Goal: Task Accomplishment & Management: Complete application form

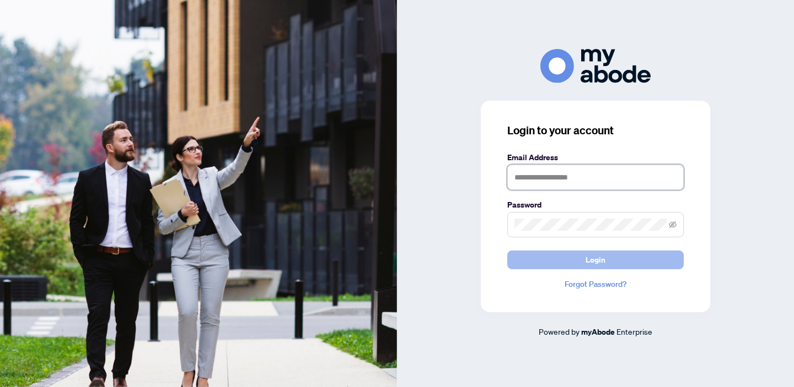
type input "**********"
click at [580, 260] on button "Login" at bounding box center [595, 260] width 176 height 19
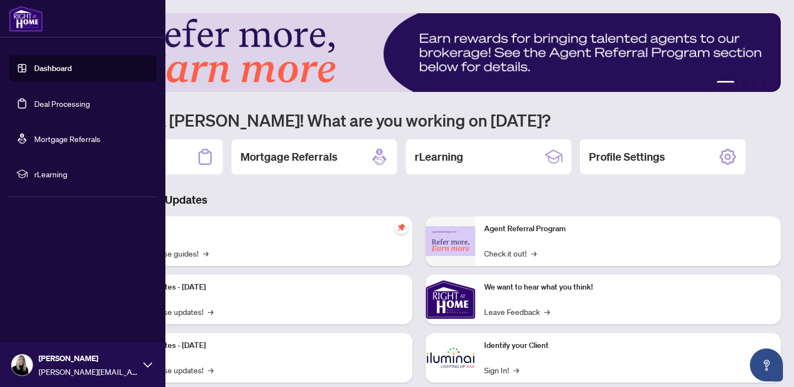
click at [43, 101] on link "Deal Processing" at bounding box center [62, 104] width 56 height 10
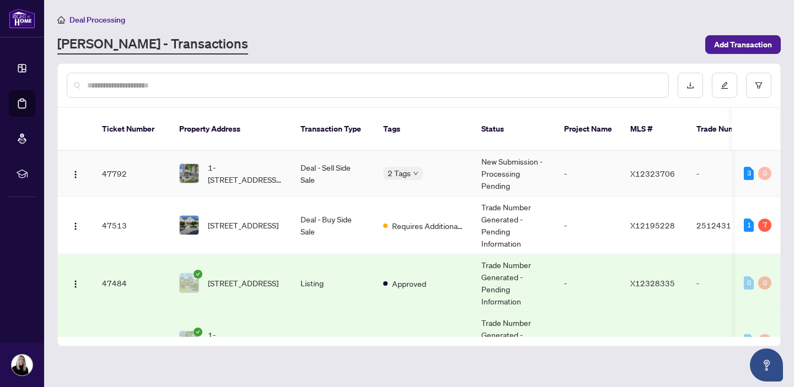
click at [503, 157] on td "New Submission - Processing Pending" at bounding box center [513, 174] width 83 height 46
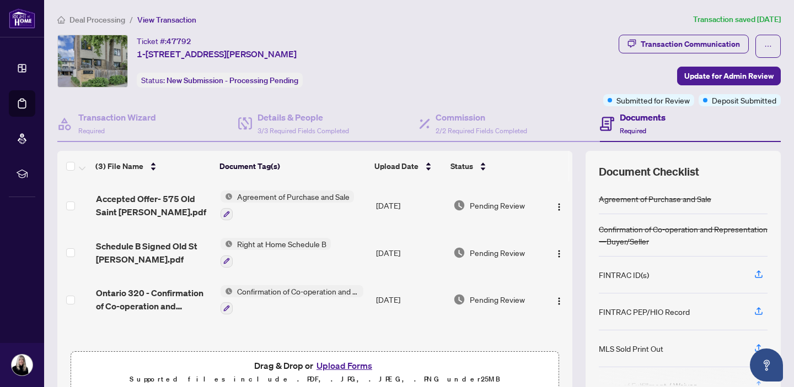
scroll to position [1, 0]
click at [285, 116] on h4 "Details & People" at bounding box center [302, 117] width 91 height 13
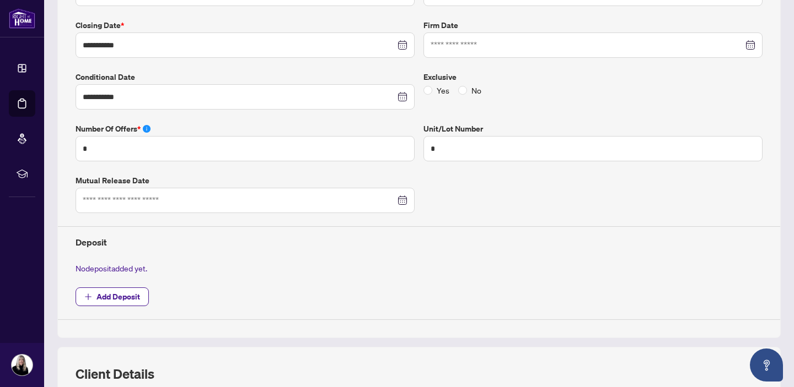
scroll to position [245, 0]
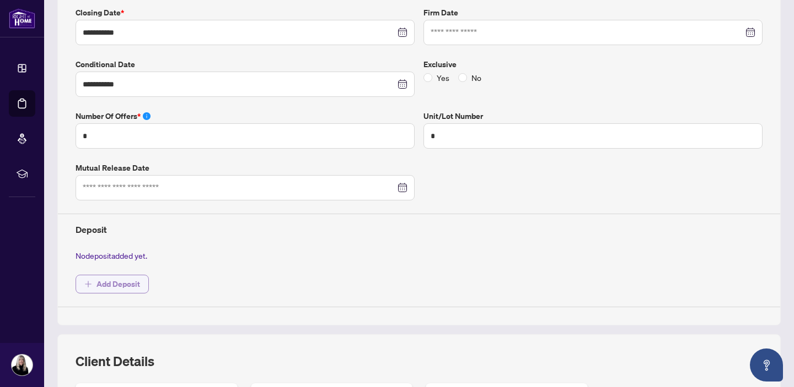
click at [127, 281] on span "Add Deposit" at bounding box center [118, 285] width 44 height 18
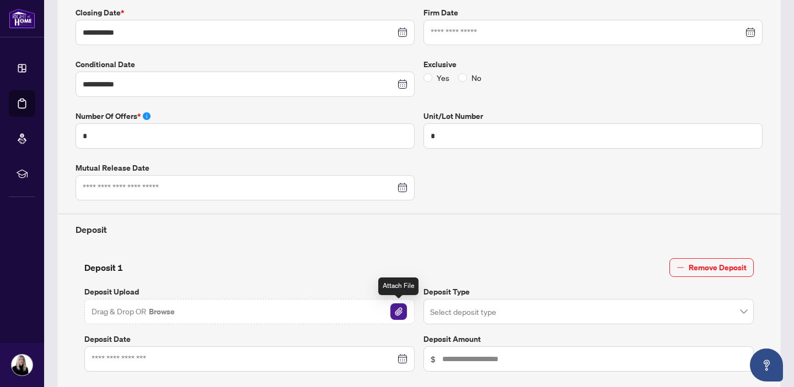
click at [400, 308] on img "button" at bounding box center [398, 312] width 17 height 17
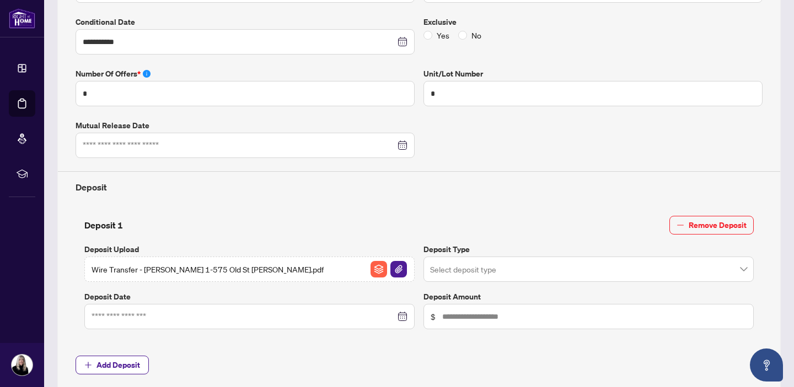
scroll to position [289, 0]
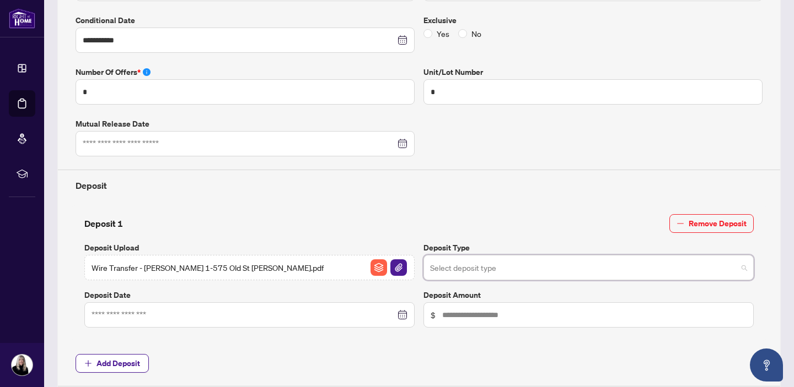
click at [454, 267] on input "search" at bounding box center [583, 269] width 307 height 24
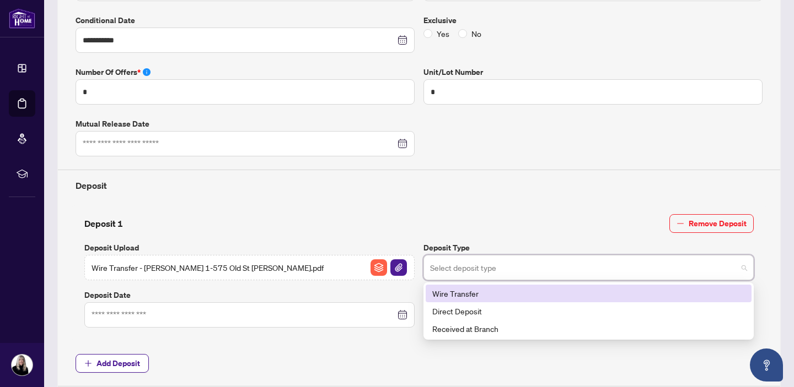
click at [465, 292] on div "Wire Transfer" at bounding box center [588, 294] width 312 height 12
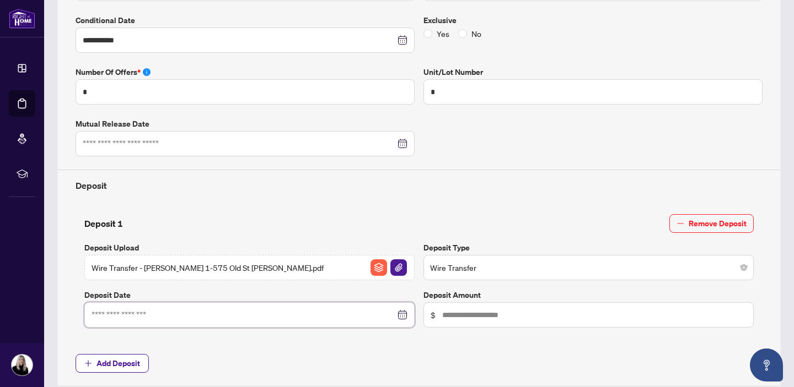
click at [300, 317] on input at bounding box center [243, 315] width 304 height 12
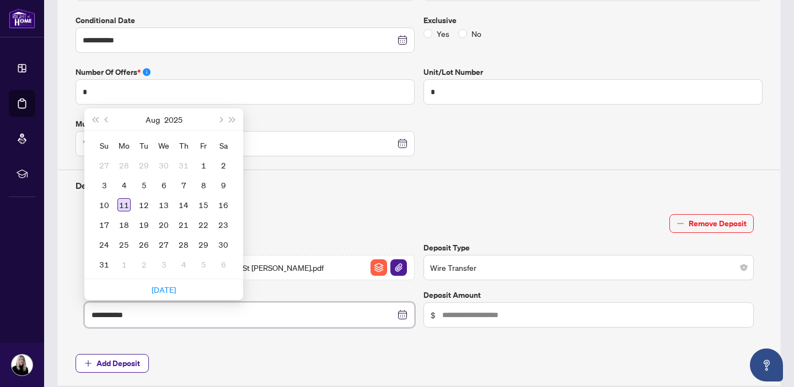
type input "**********"
click at [120, 202] on div "11" at bounding box center [123, 204] width 13 height 13
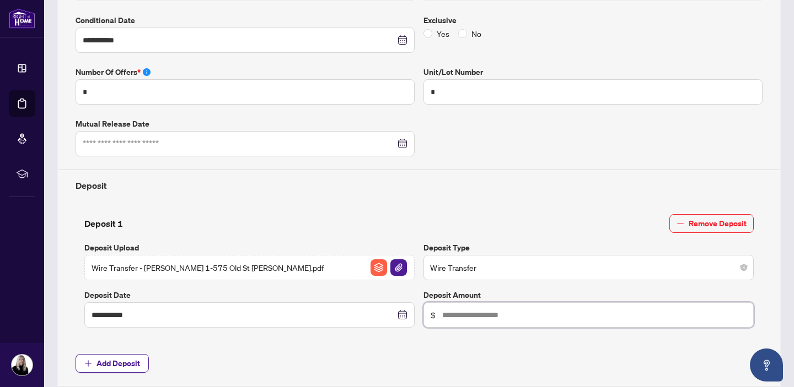
click at [449, 310] on input "text" at bounding box center [594, 315] width 304 height 12
click at [624, 203] on div "**********" at bounding box center [418, 149] width 695 height 476
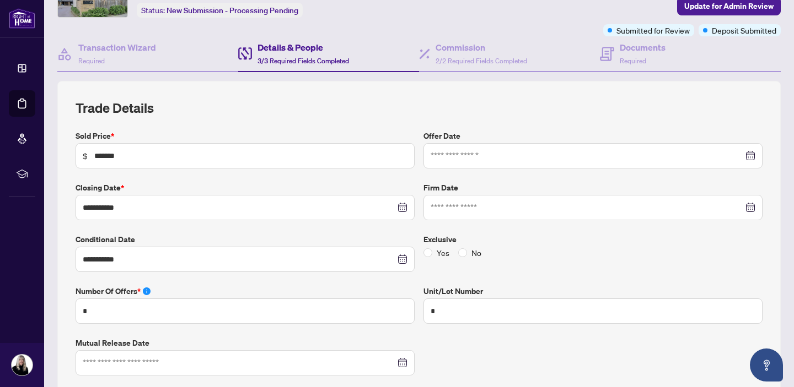
scroll to position [0, 0]
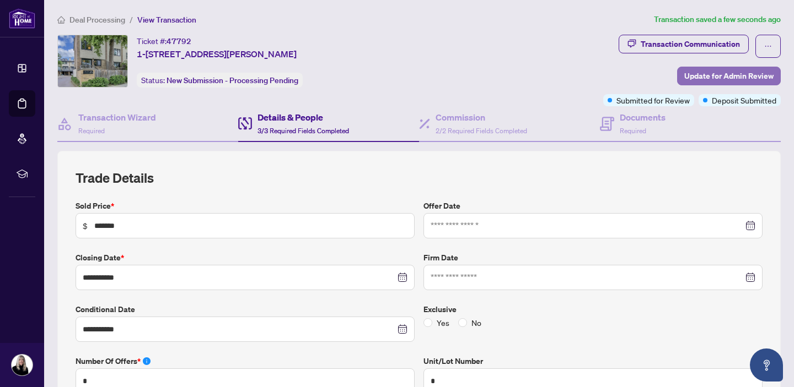
click at [713, 75] on span "Update for Admin Review" at bounding box center [728, 76] width 89 height 18
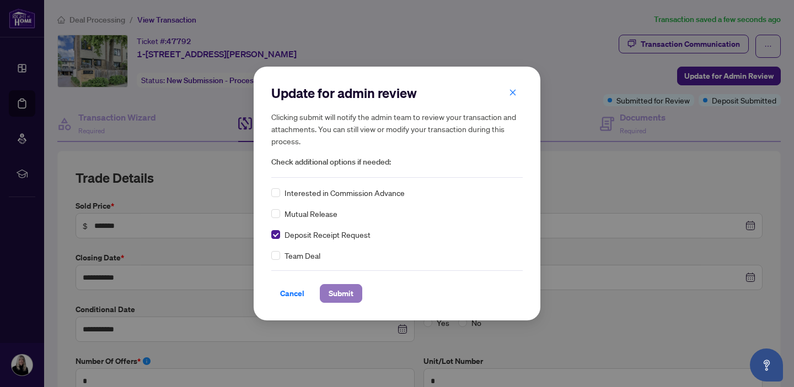
click at [336, 294] on span "Submit" at bounding box center [340, 294] width 25 height 18
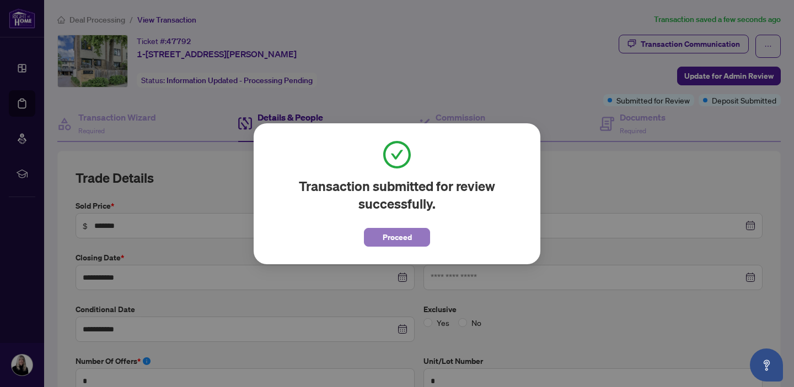
click at [398, 236] on span "Proceed" at bounding box center [396, 238] width 29 height 18
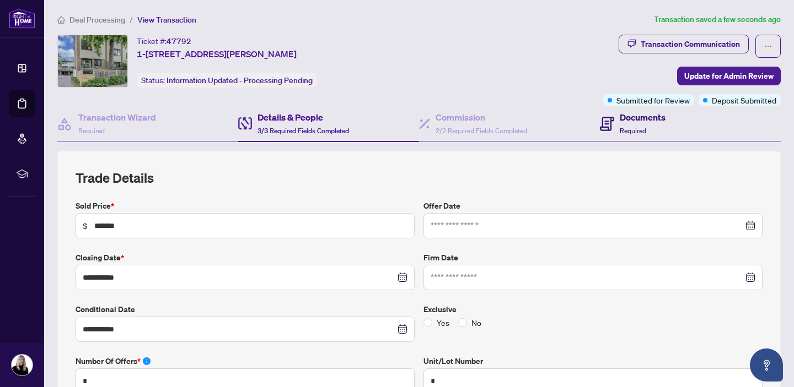
click at [634, 116] on h4 "Documents" at bounding box center [642, 117] width 46 height 13
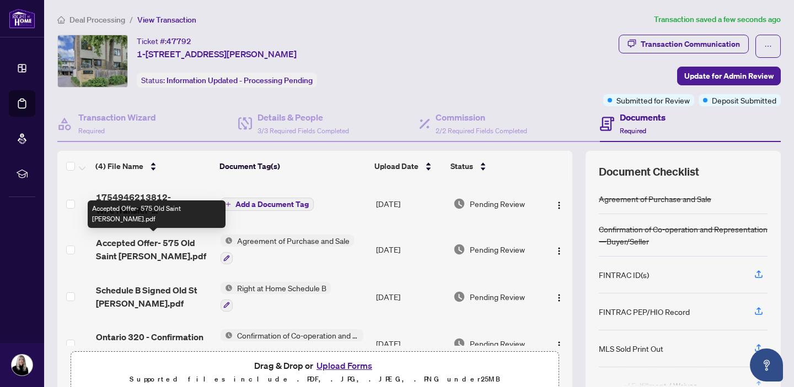
click at [134, 242] on span "Accepted Offer- 575 Old Saint Patrick.pdf" at bounding box center [154, 249] width 116 height 26
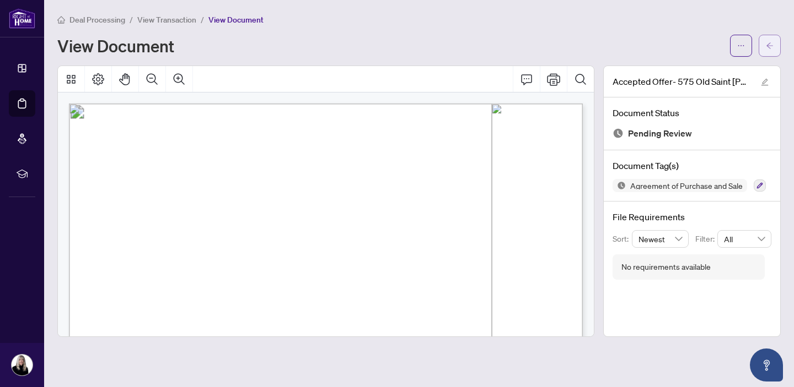
click at [768, 41] on span "button" at bounding box center [769, 46] width 8 height 18
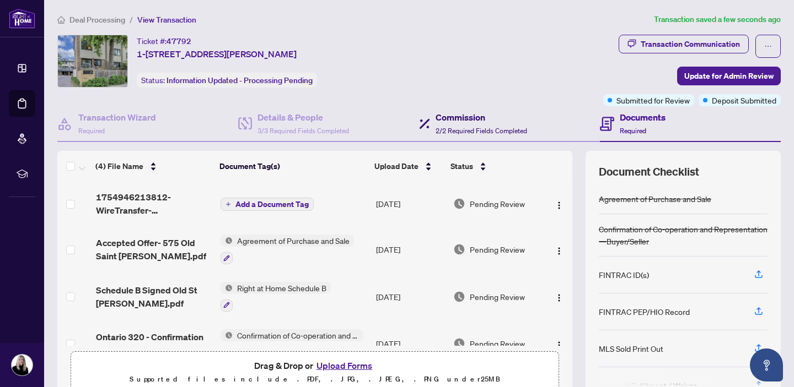
click at [477, 118] on h4 "Commission" at bounding box center [480, 117] width 91 height 13
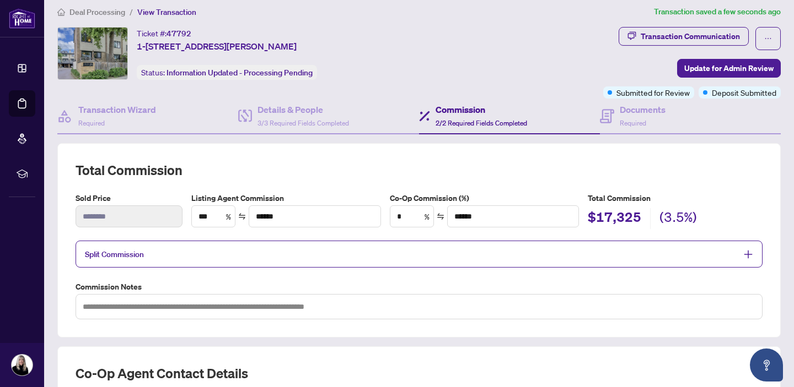
scroll to position [2, 0]
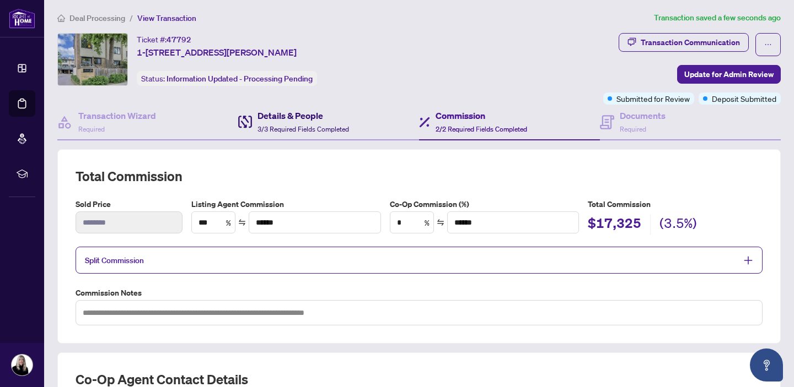
click at [304, 114] on h4 "Details & People" at bounding box center [302, 115] width 91 height 13
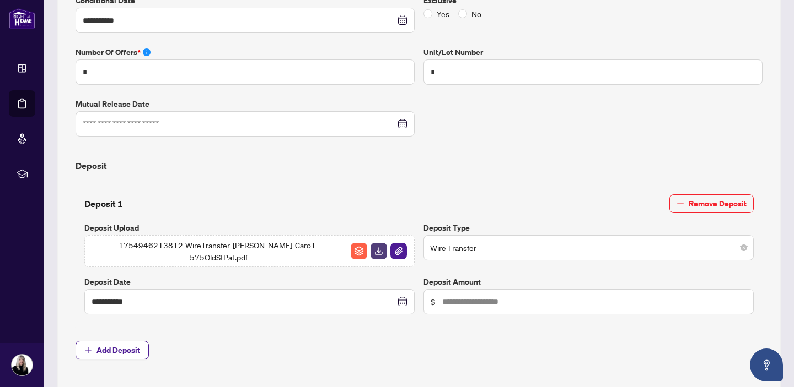
scroll to position [366, 0]
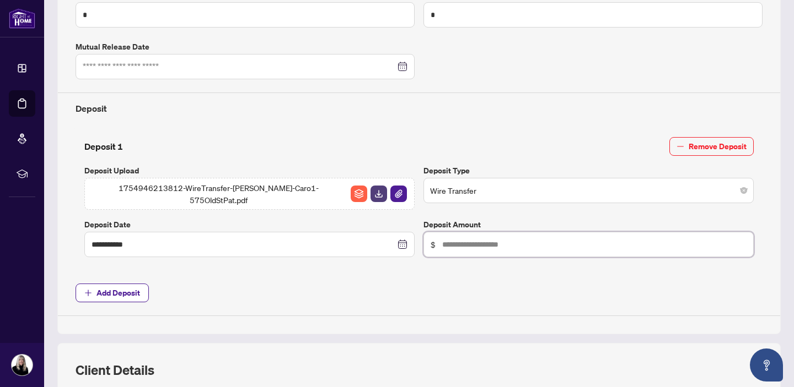
click at [455, 239] on input "text" at bounding box center [594, 245] width 304 height 12
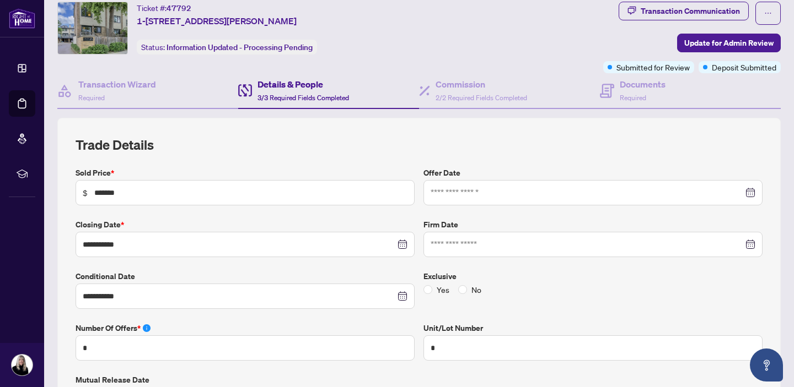
scroll to position [44, 0]
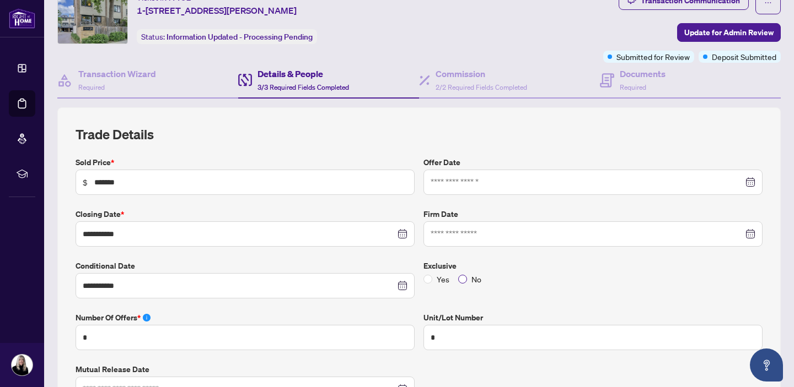
type input "*****"
click at [710, 29] on span "Update for Admin Review" at bounding box center [728, 33] width 89 height 18
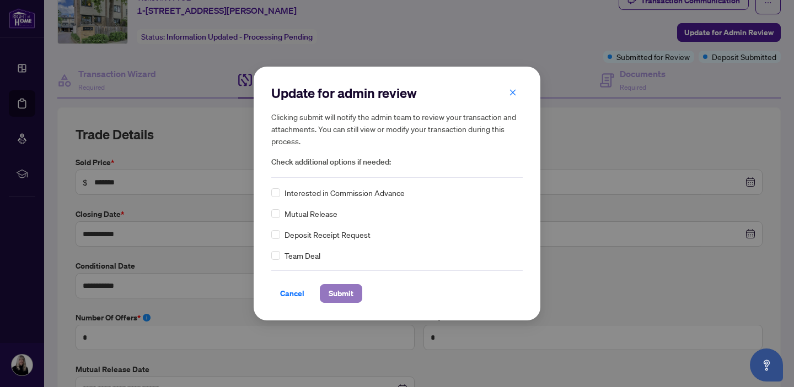
click at [336, 292] on span "Submit" at bounding box center [340, 294] width 25 height 18
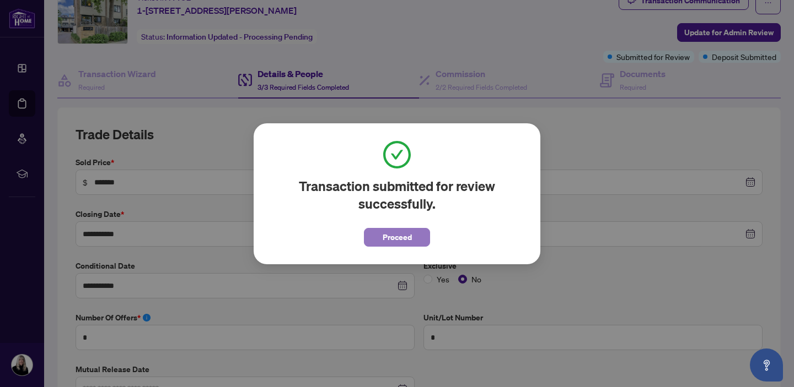
click at [401, 231] on span "Proceed" at bounding box center [396, 238] width 29 height 18
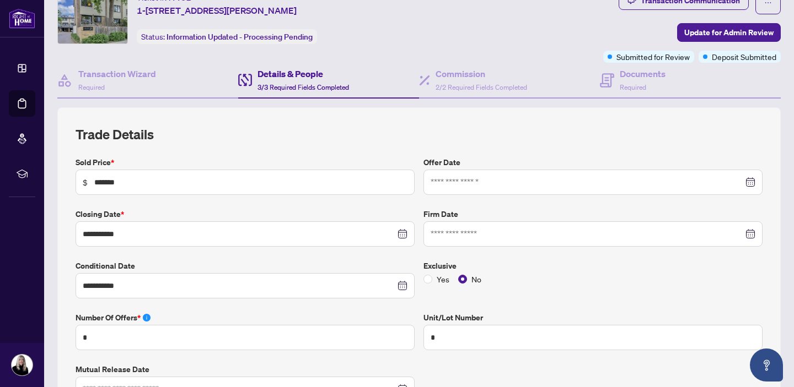
scroll to position [0, 0]
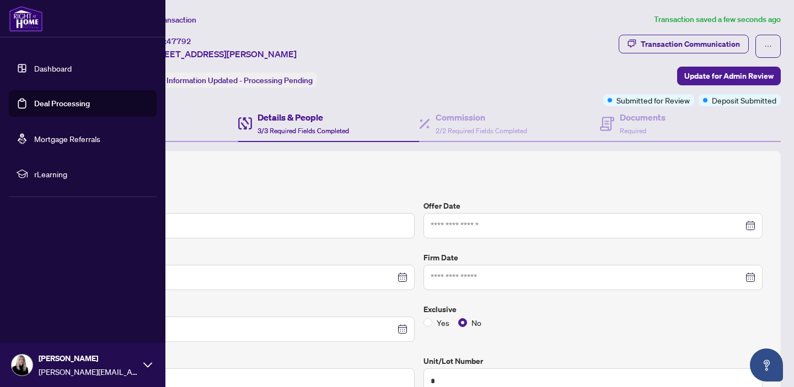
click at [34, 101] on link "Deal Processing" at bounding box center [62, 104] width 56 height 10
